Goal: Information Seeking & Learning: Learn about a topic

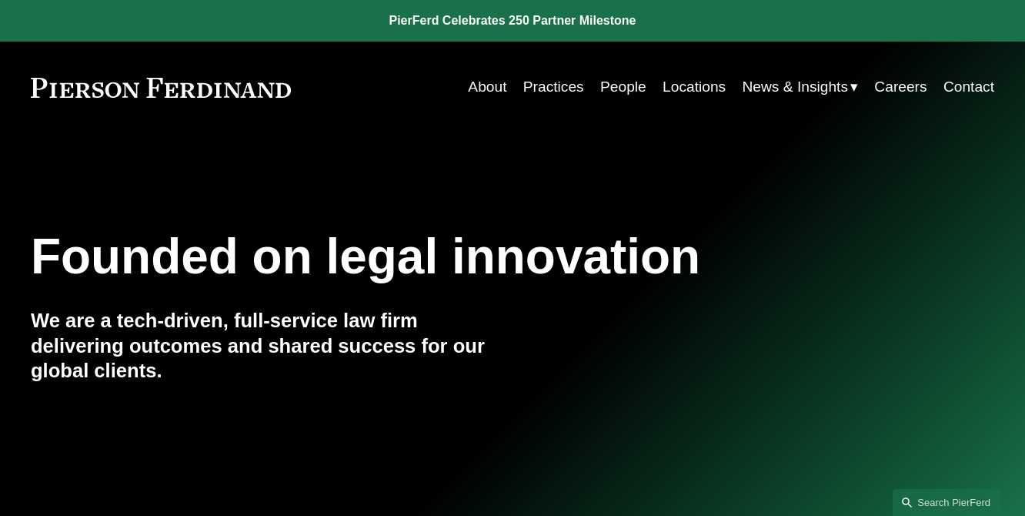
click at [568, 84] on link "Practices" at bounding box center [553, 86] width 61 height 29
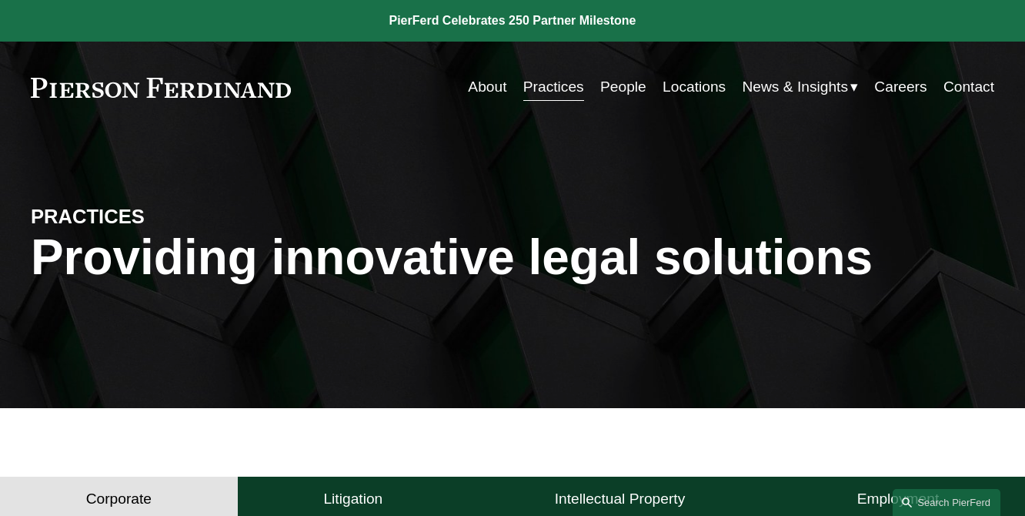
click at [600, 81] on link "People" at bounding box center [623, 86] width 46 height 29
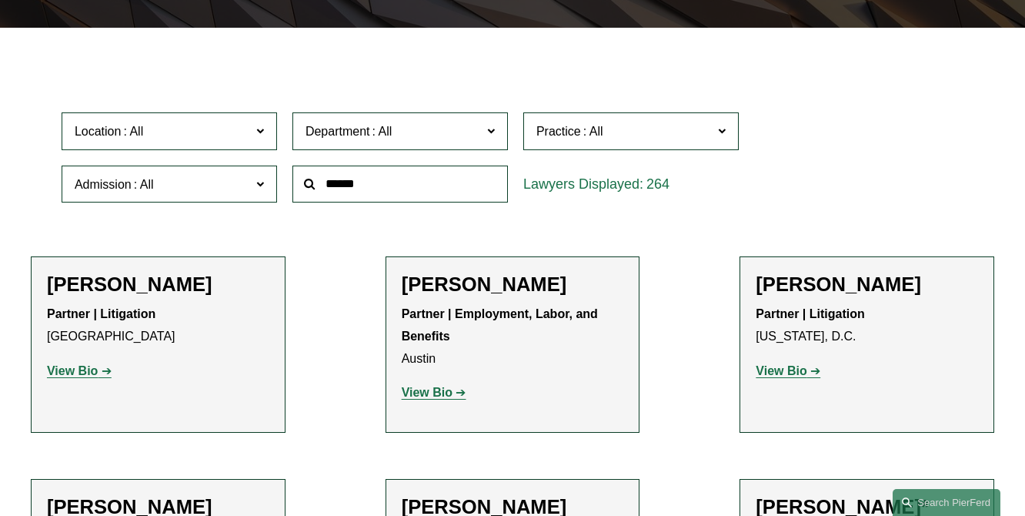
scroll to position [385, 0]
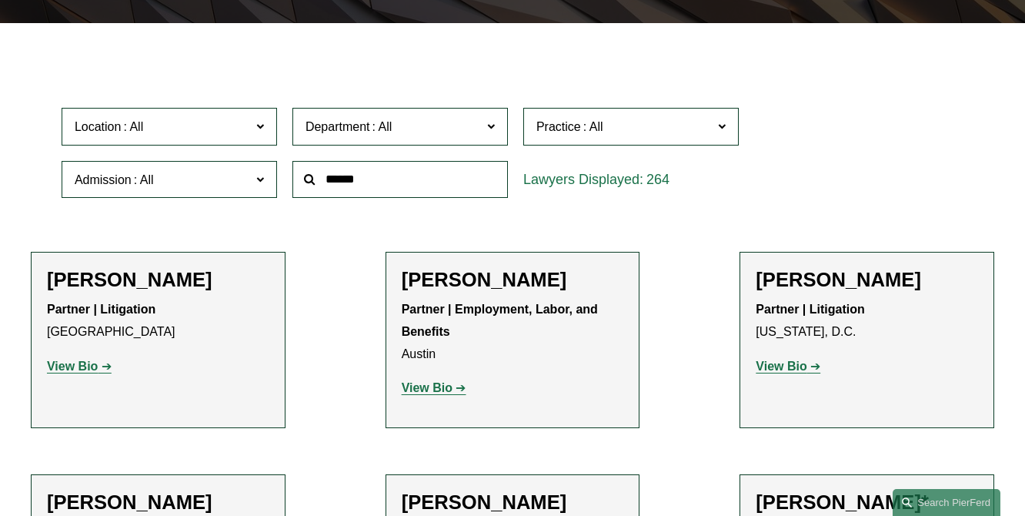
click at [212, 182] on span "Admission" at bounding box center [163, 179] width 176 height 21
click at [371, 160] on div at bounding box center [400, 179] width 231 height 53
click at [375, 172] on input "text" at bounding box center [399, 180] width 215 height 38
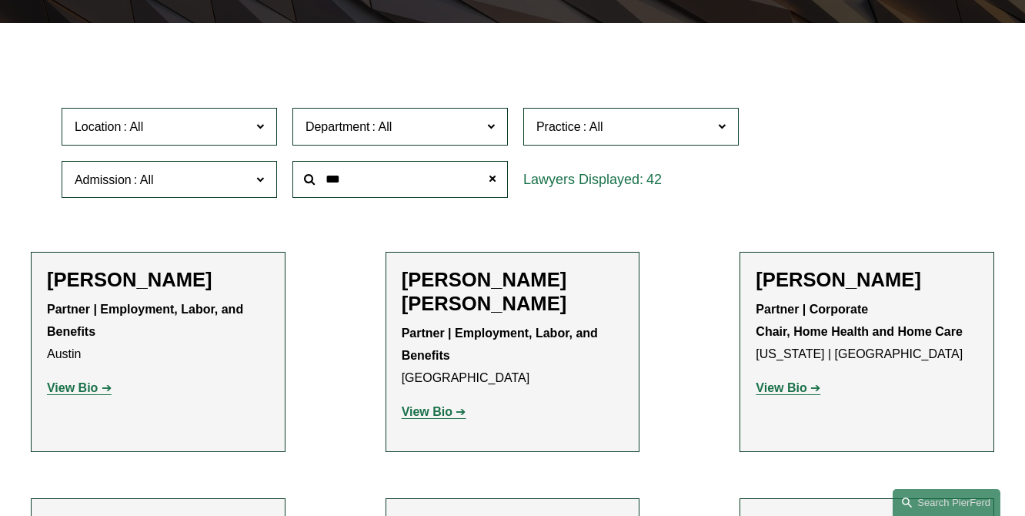
click at [406, 193] on input "***" at bounding box center [399, 180] width 215 height 38
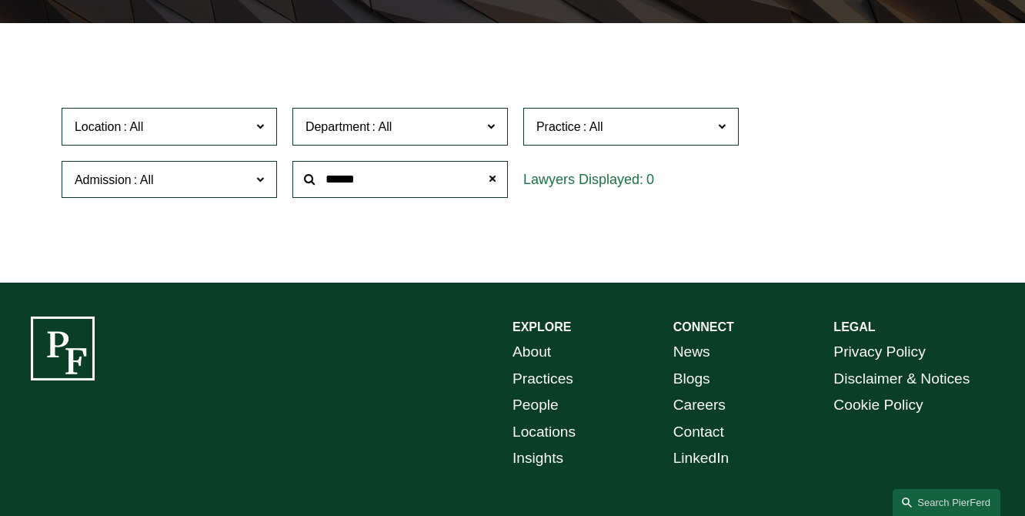
drag, startPoint x: 405, startPoint y: 182, endPoint x: 322, endPoint y: 185, distance: 83.2
click at [322, 185] on input "******" at bounding box center [399, 180] width 215 height 38
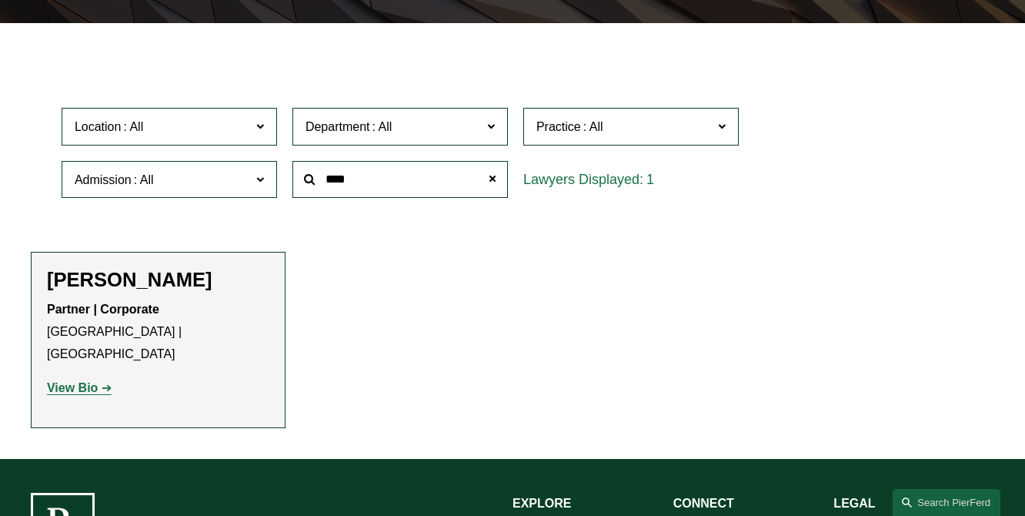
type input "****"
click at [410, 288] on ul "Filter Location All Atlanta Austin Bellevue Boston Charlotte Chicago Cincinnati…" at bounding box center [512, 241] width 1025 height 374
click at [52, 381] on strong "View Bio" at bounding box center [72, 387] width 51 height 13
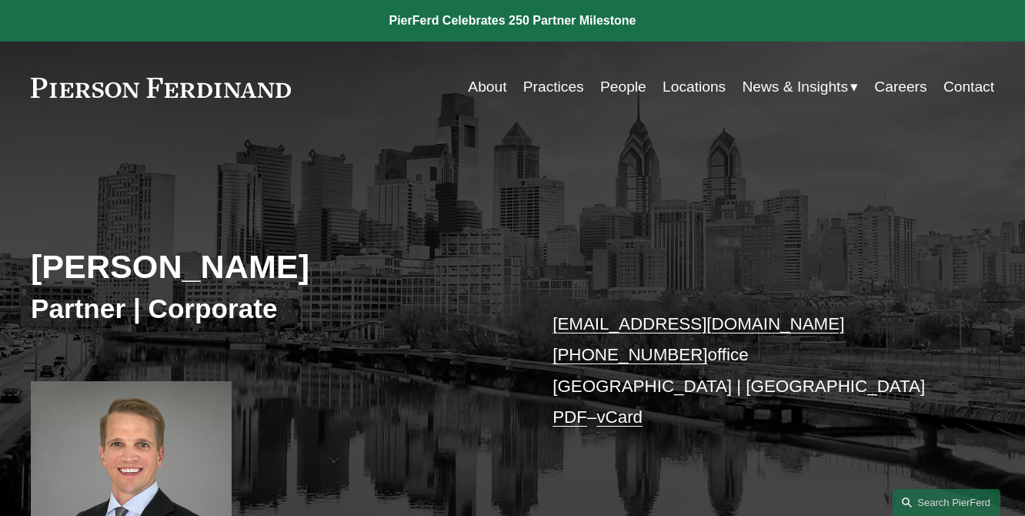
scroll to position [539, 0]
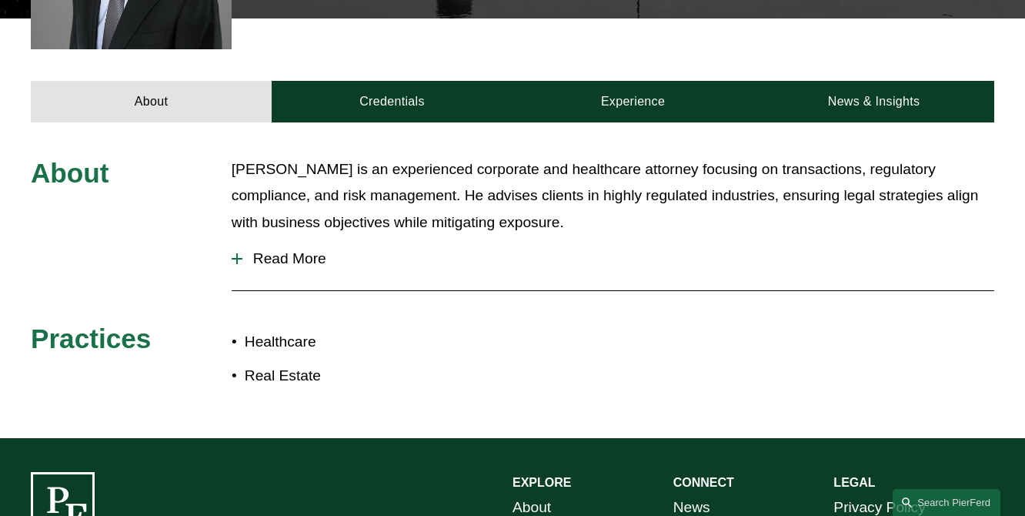
click at [312, 267] on span "Read More" at bounding box center [618, 258] width 752 height 17
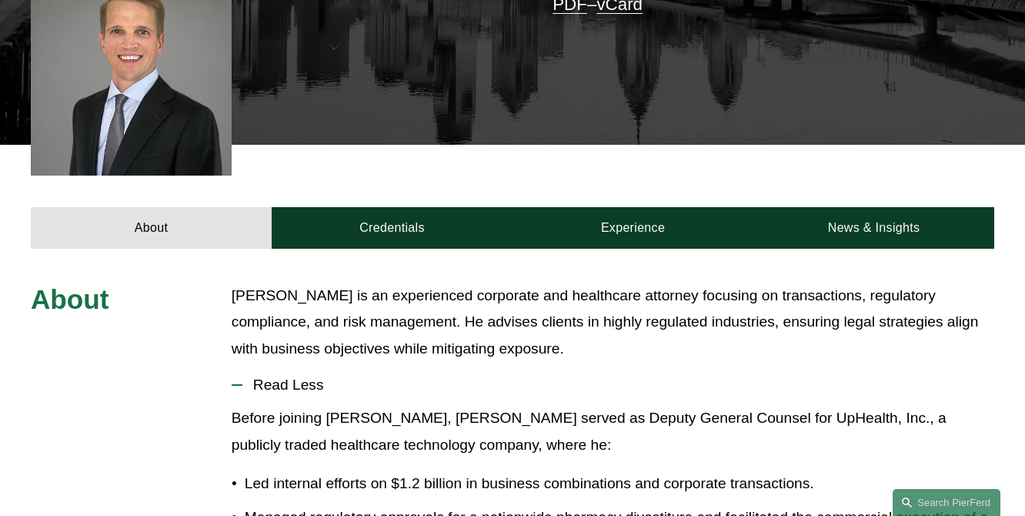
scroll to position [385, 0]
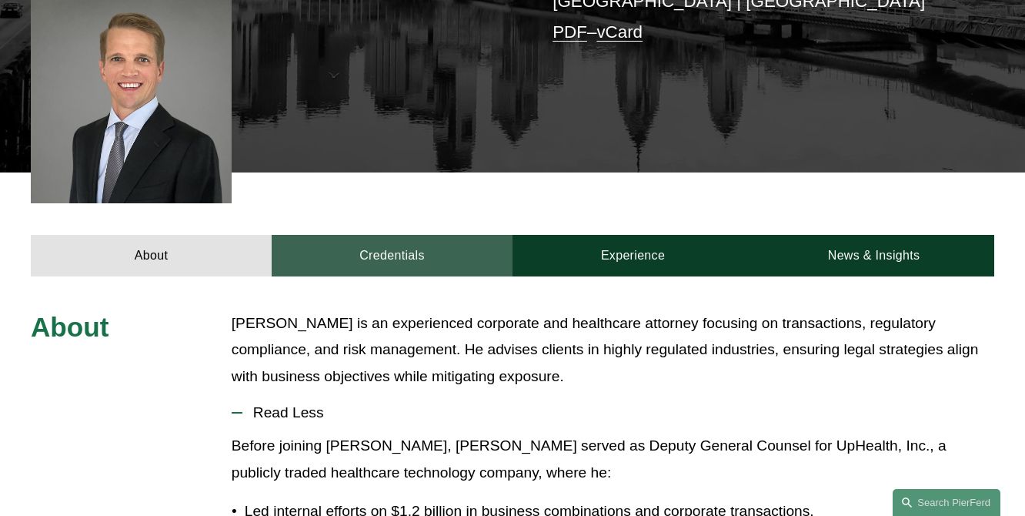
click at [389, 269] on link "Credentials" at bounding box center [392, 256] width 241 height 42
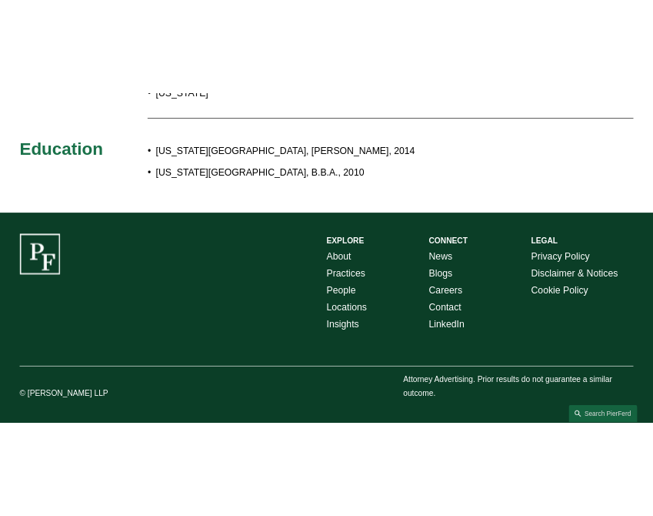
scroll to position [453, 0]
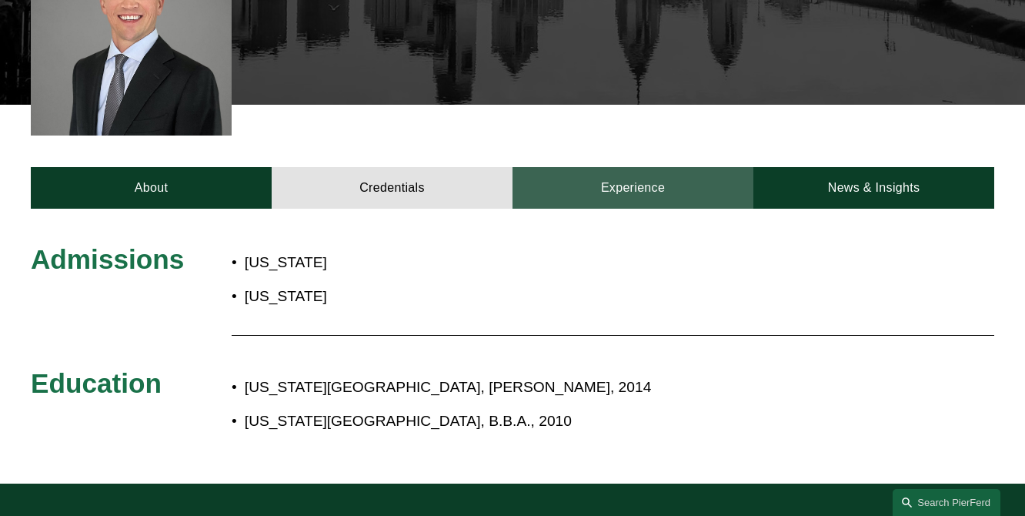
click at [626, 197] on link "Experience" at bounding box center [633, 188] width 241 height 42
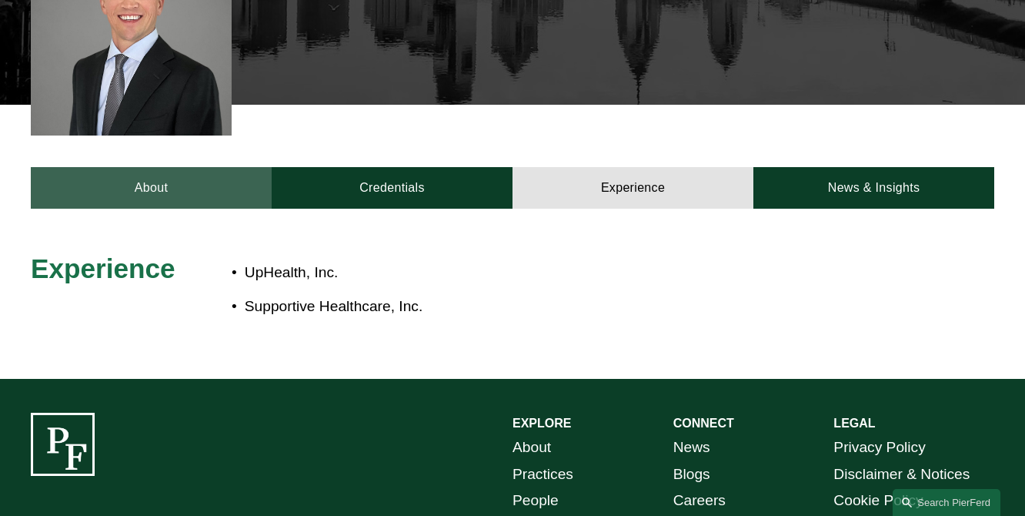
click at [157, 209] on link "About" at bounding box center [151, 188] width 241 height 42
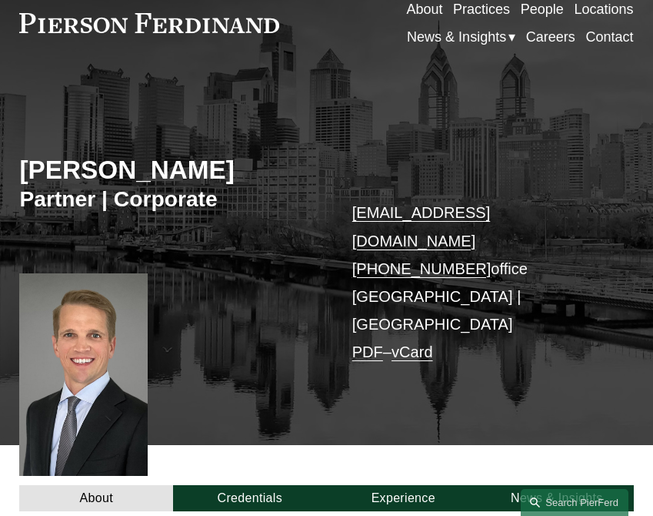
scroll to position [68, 0]
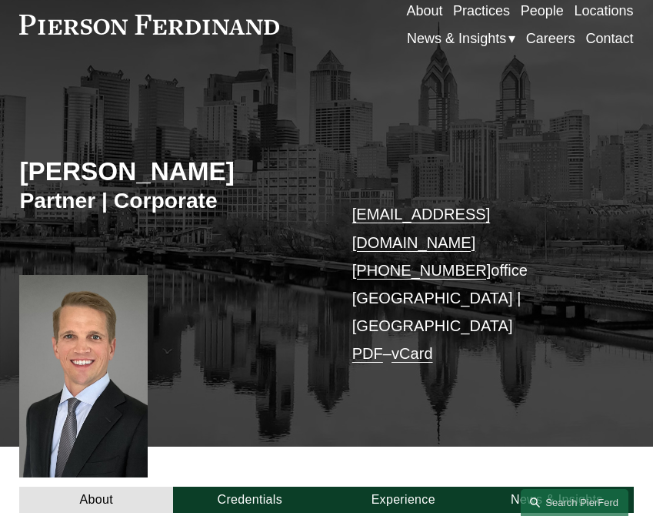
click at [553, 7] on link "People" at bounding box center [542, 11] width 43 height 28
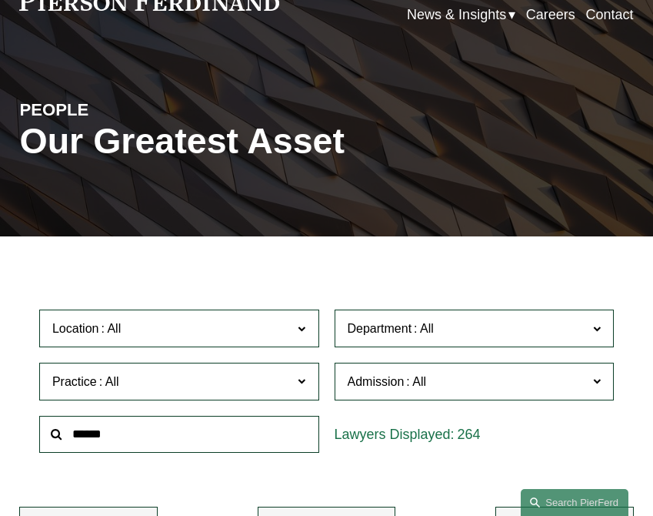
scroll to position [308, 0]
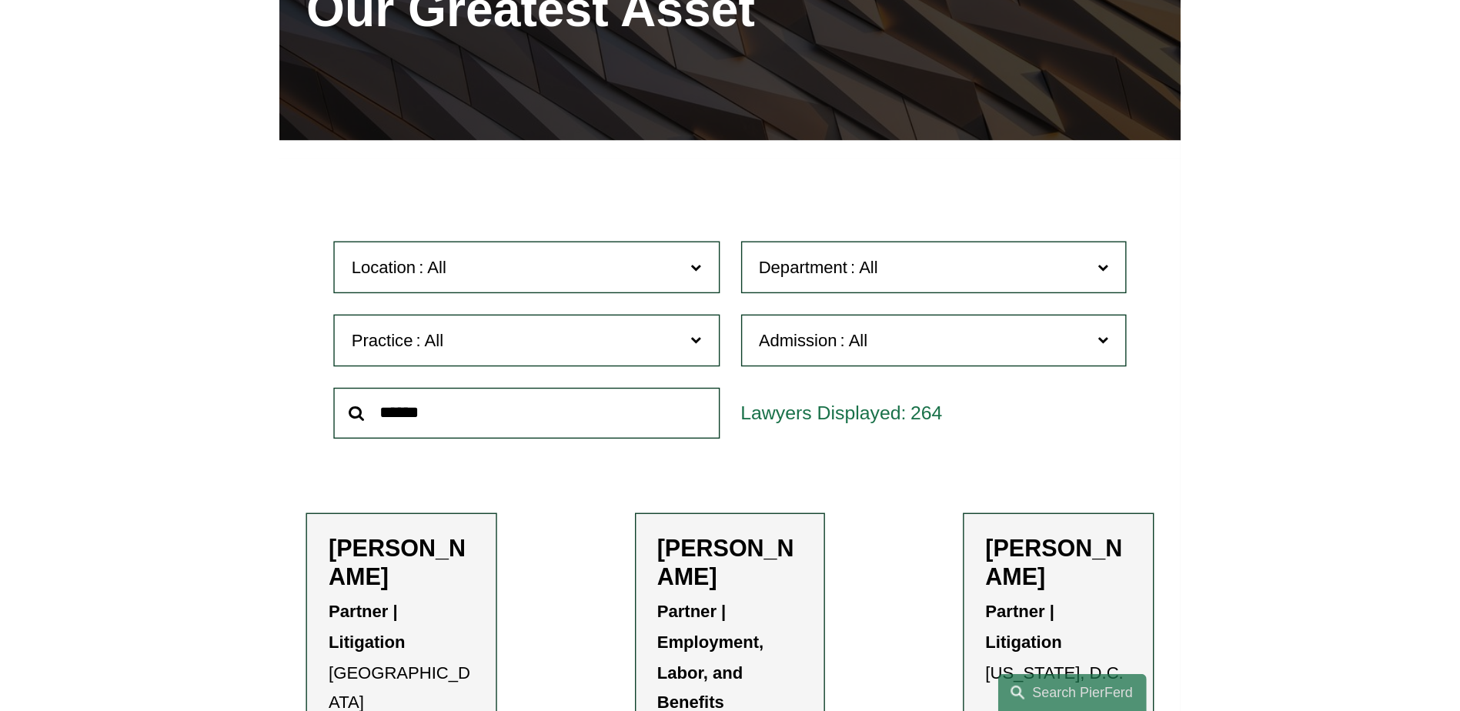
scroll to position [0, 0]
